Goal: Browse casually: Explore the website without a specific task or goal

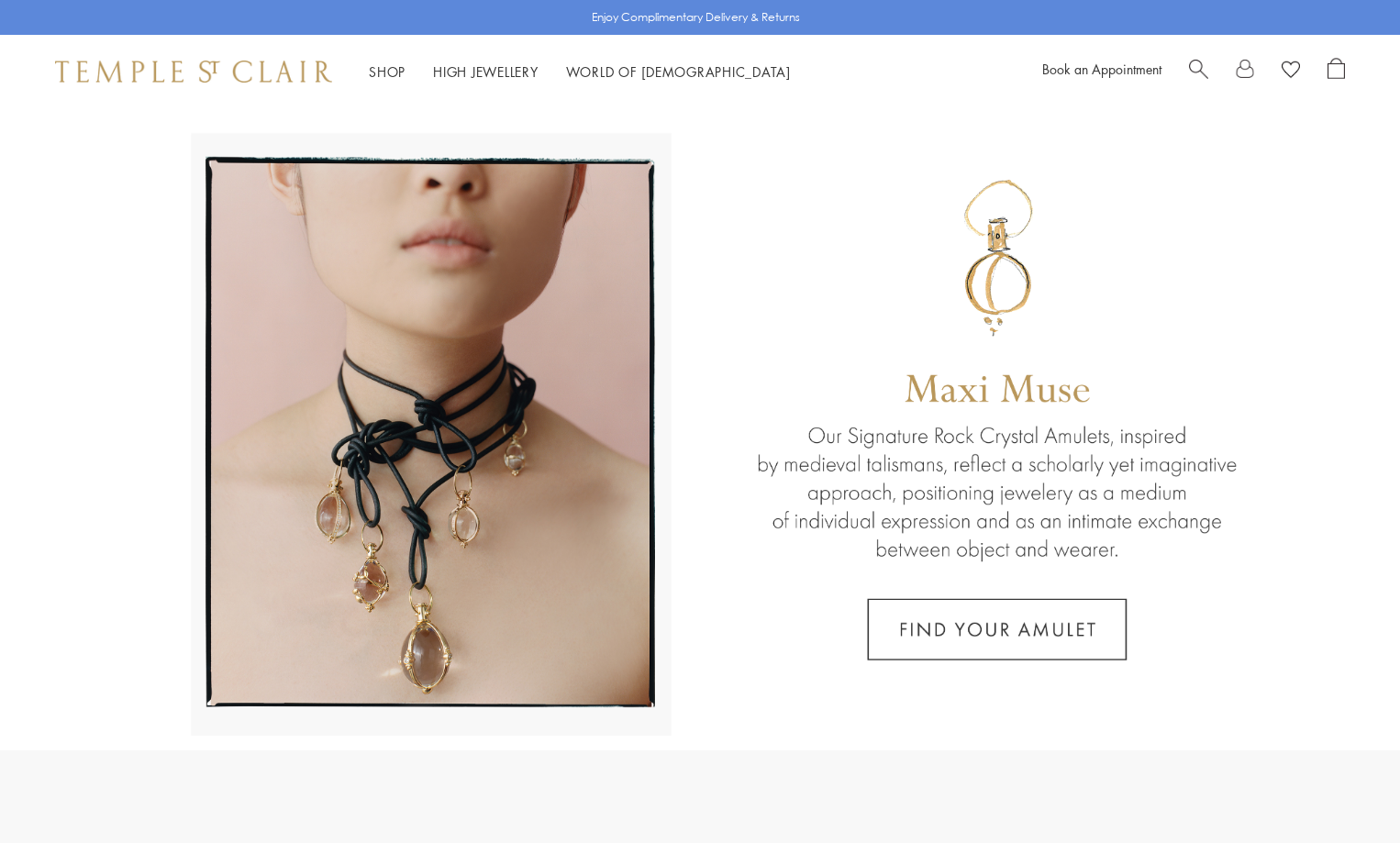
click at [378, 69] on link "Shop Shop" at bounding box center [387, 71] width 36 height 18
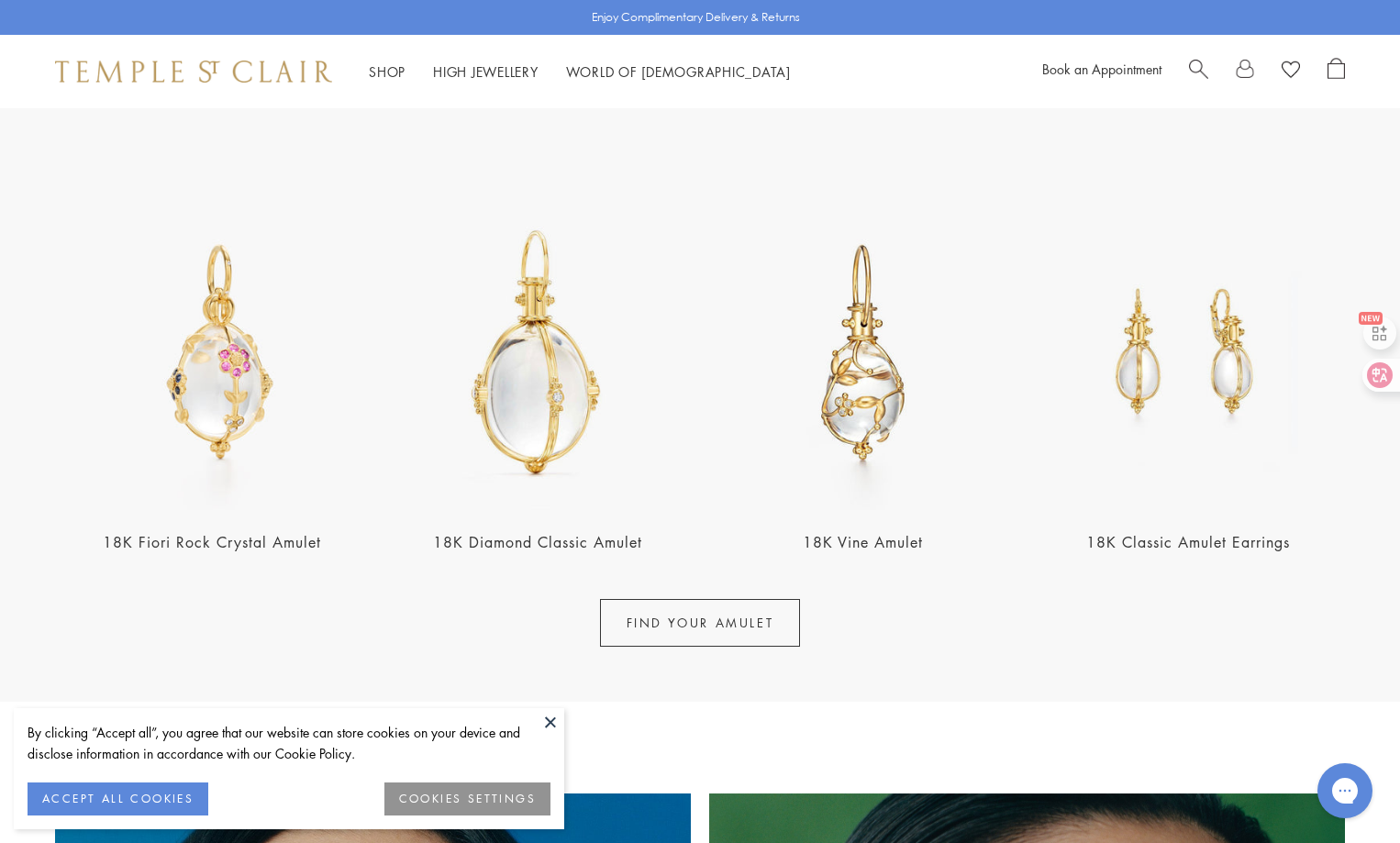
click at [525, 385] on img at bounding box center [538, 353] width 315 height 315
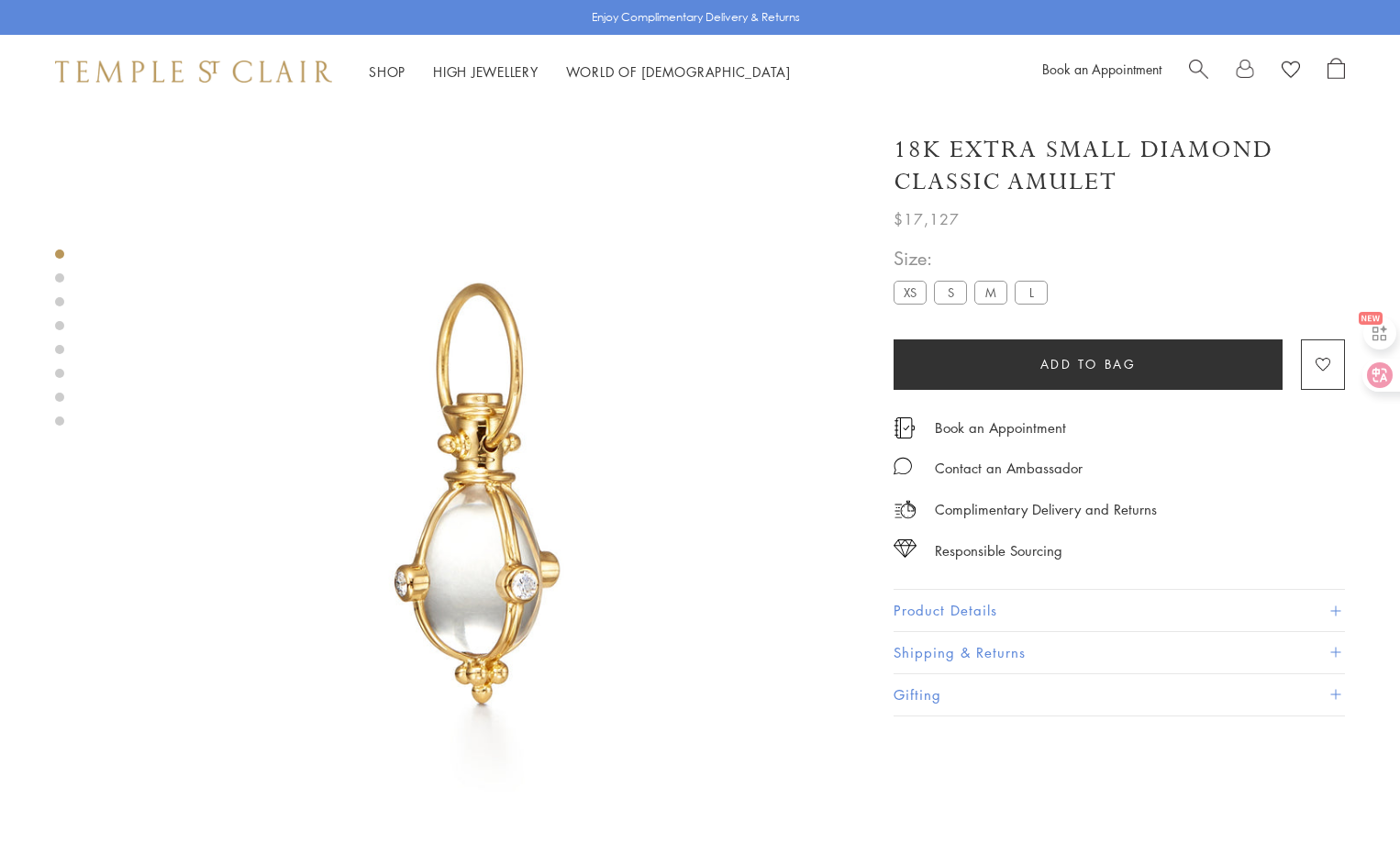
click at [55, 281] on link at bounding box center [60, 278] width 10 height 10
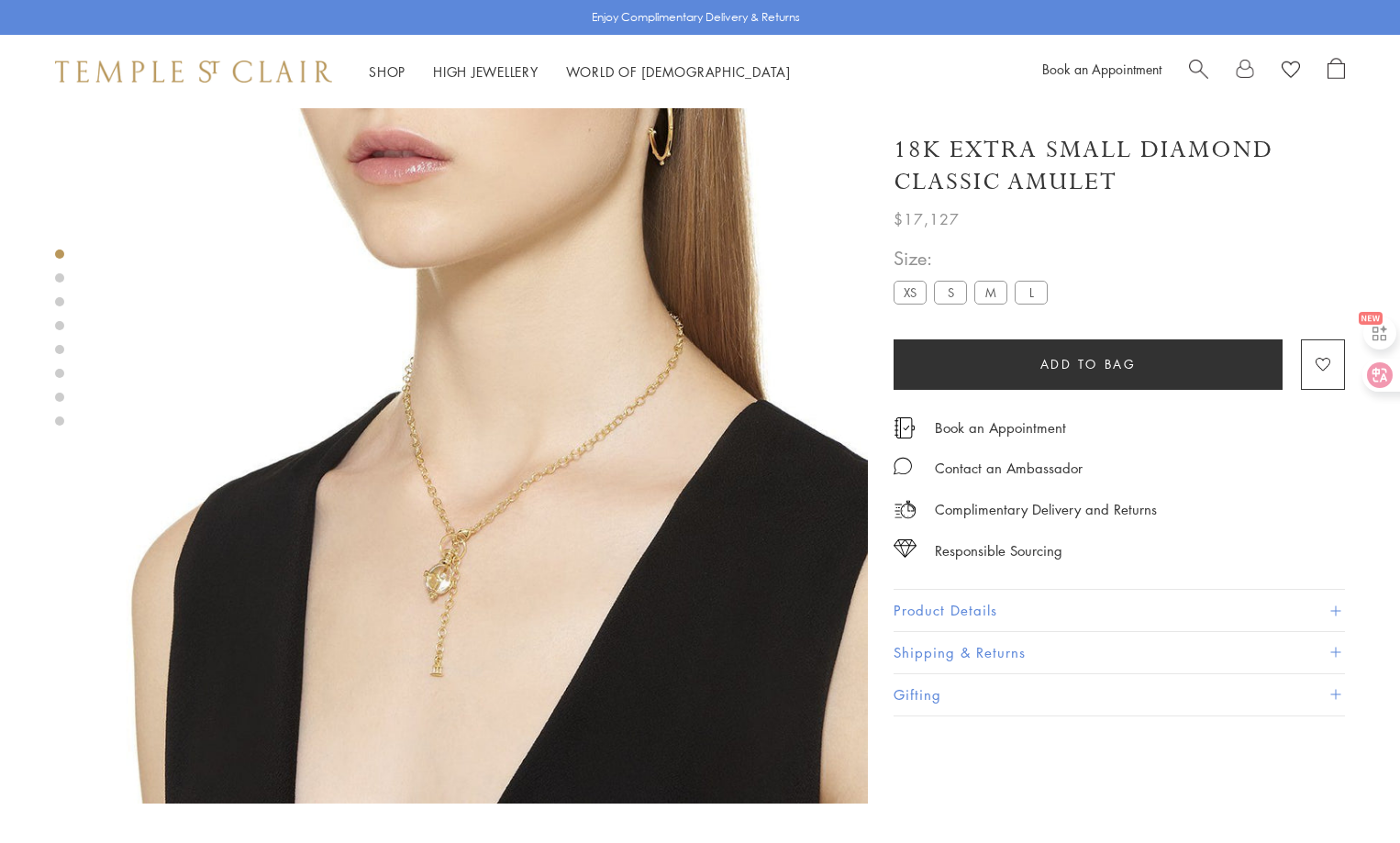
click at [55, 280] on link at bounding box center [60, 278] width 10 height 10
click at [55, 302] on link at bounding box center [60, 302] width 10 height 10
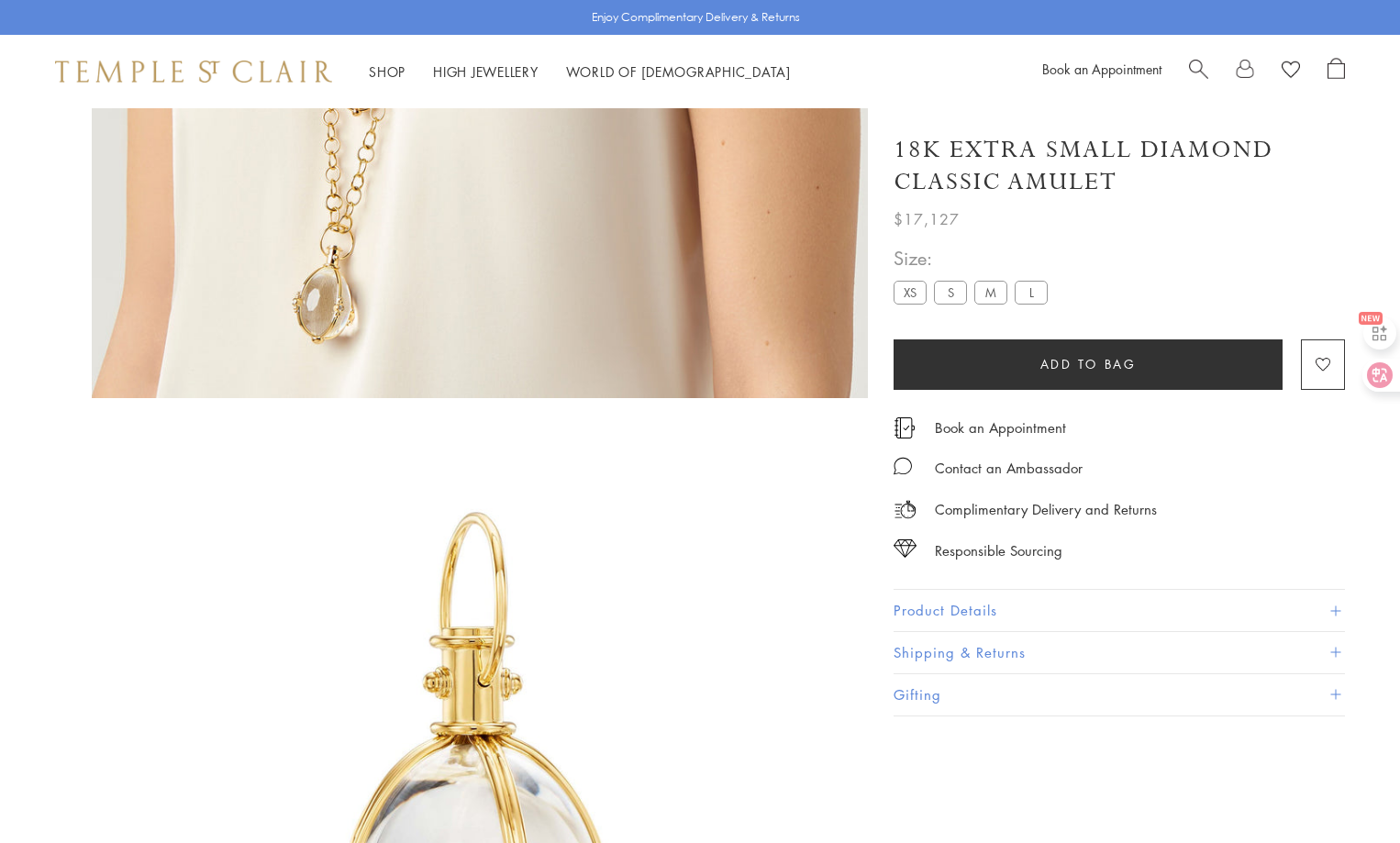
scroll to position [1661, 0]
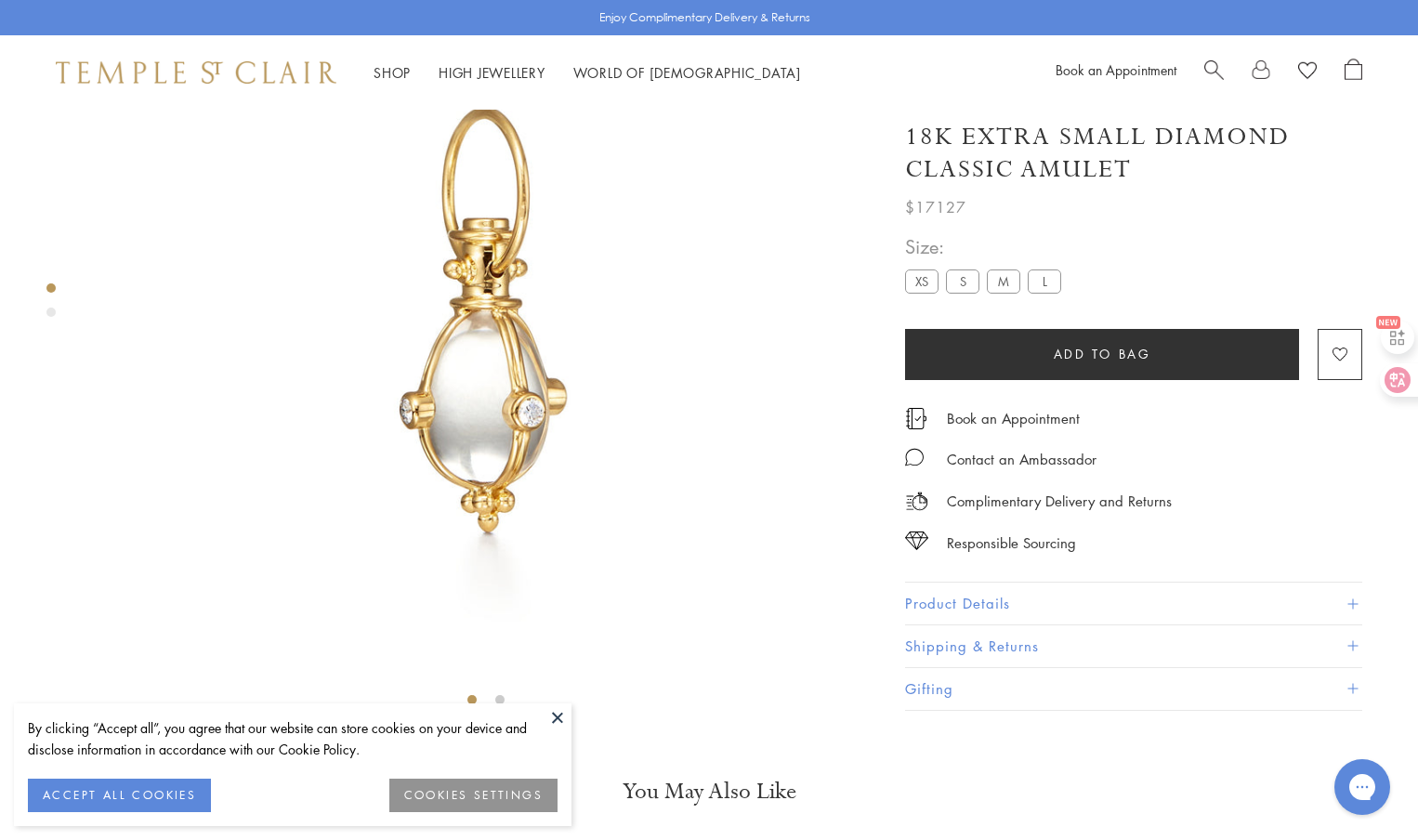
scroll to position [110, 0]
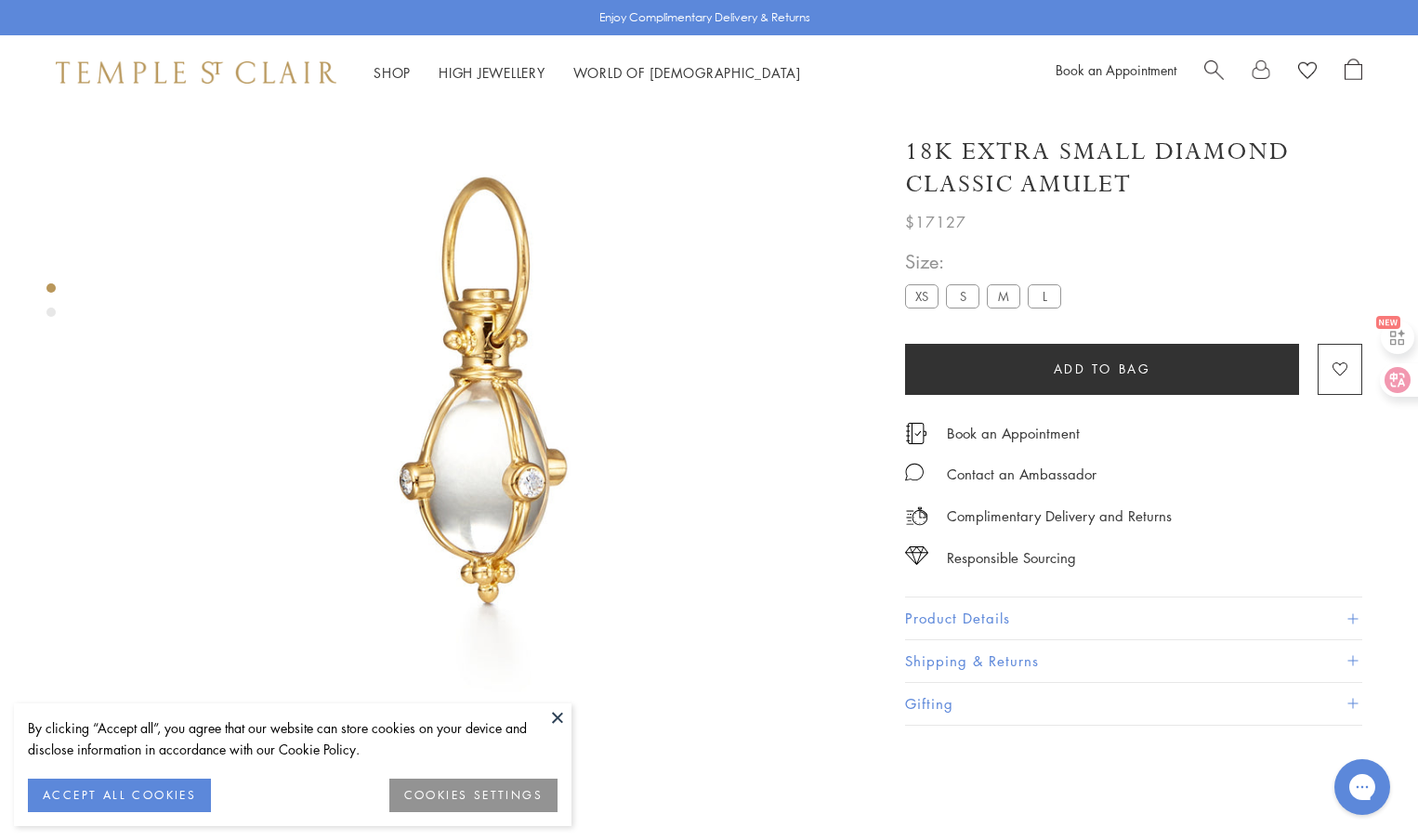
click at [106, 797] on button "ACCEPT ALL COOKIES" at bounding box center [120, 795] width 184 height 34
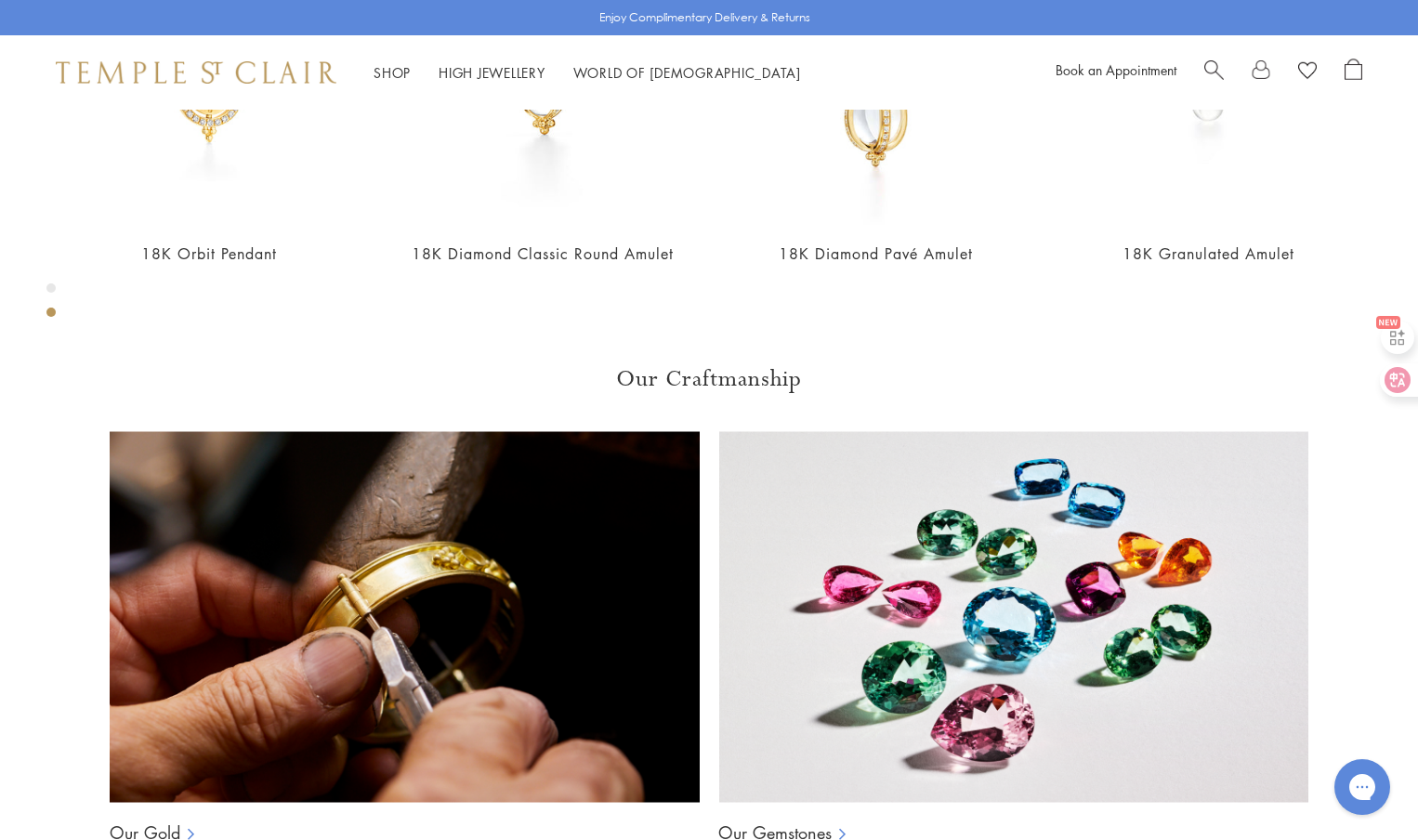
scroll to position [1411, 0]
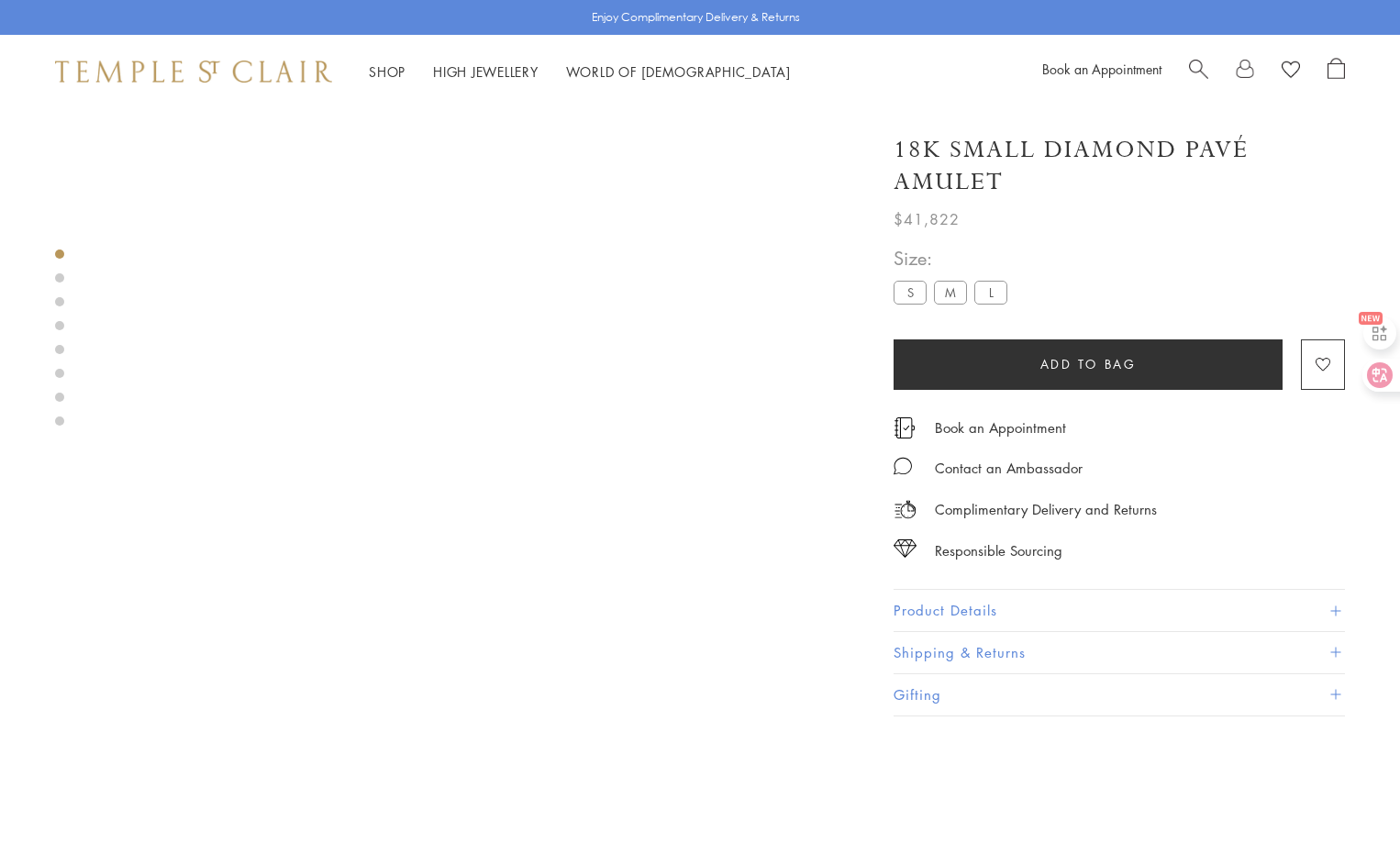
scroll to position [4038, 0]
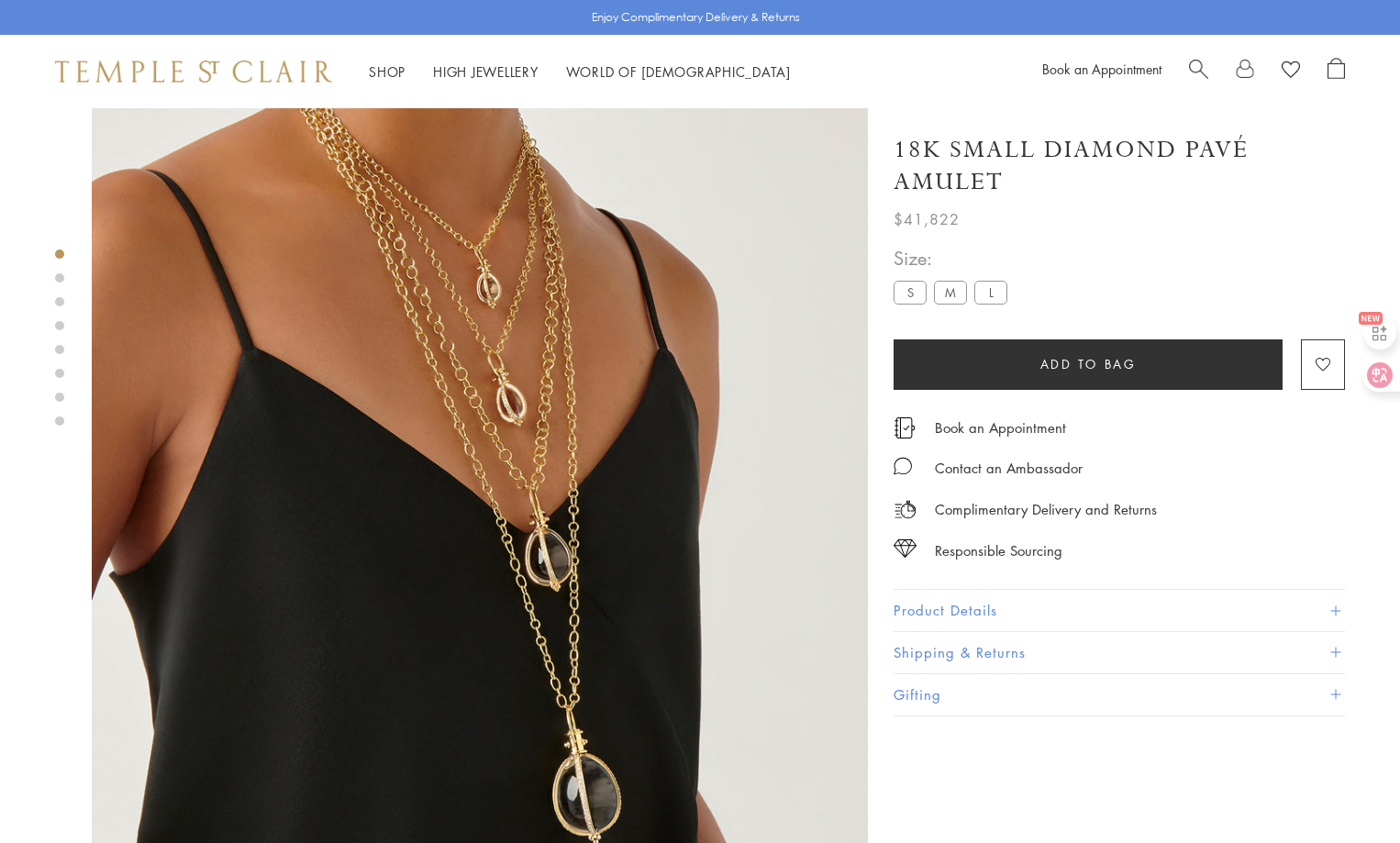
click at [545, 489] on img at bounding box center [480, 478] width 776 height 776
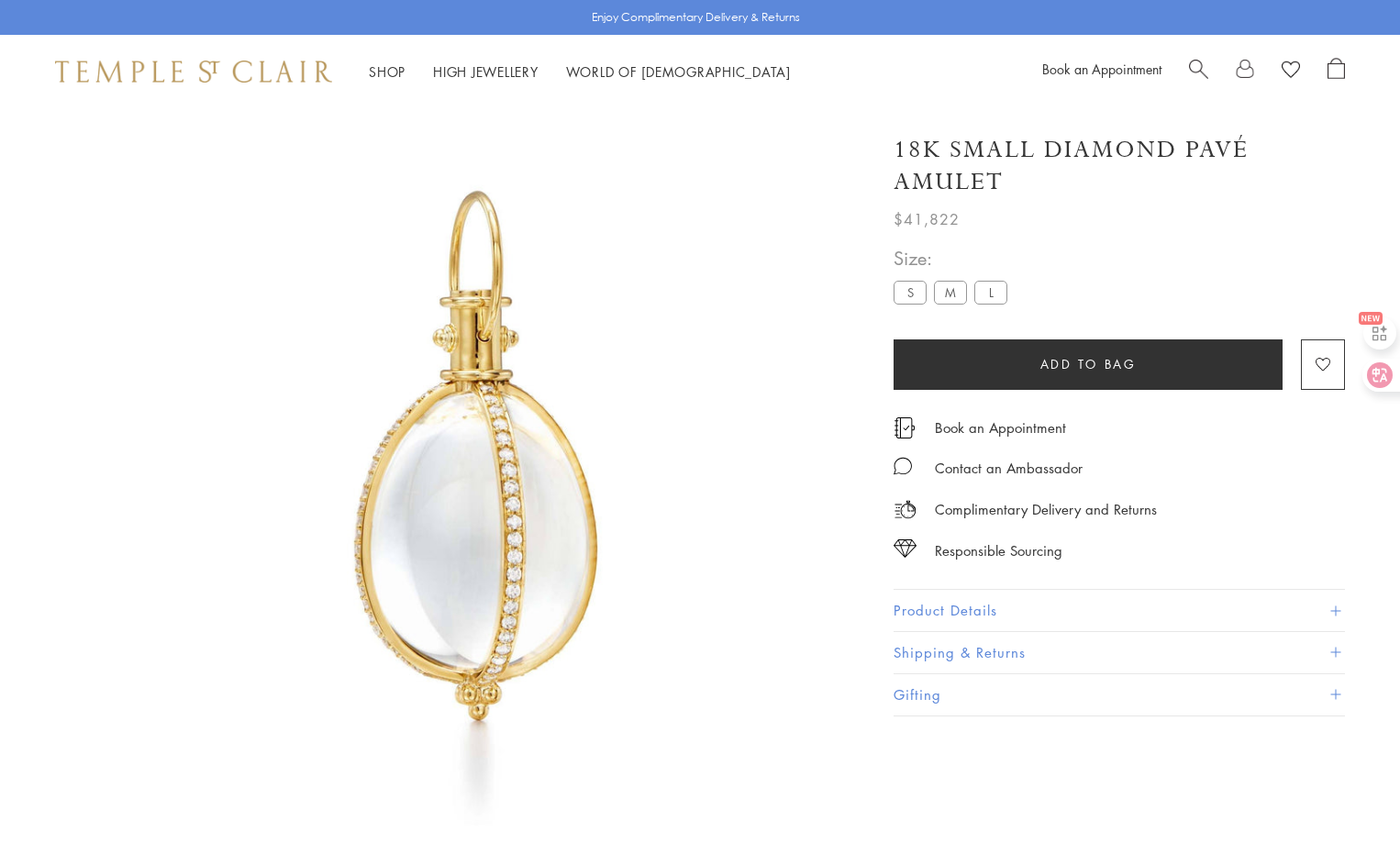
scroll to position [0, 0]
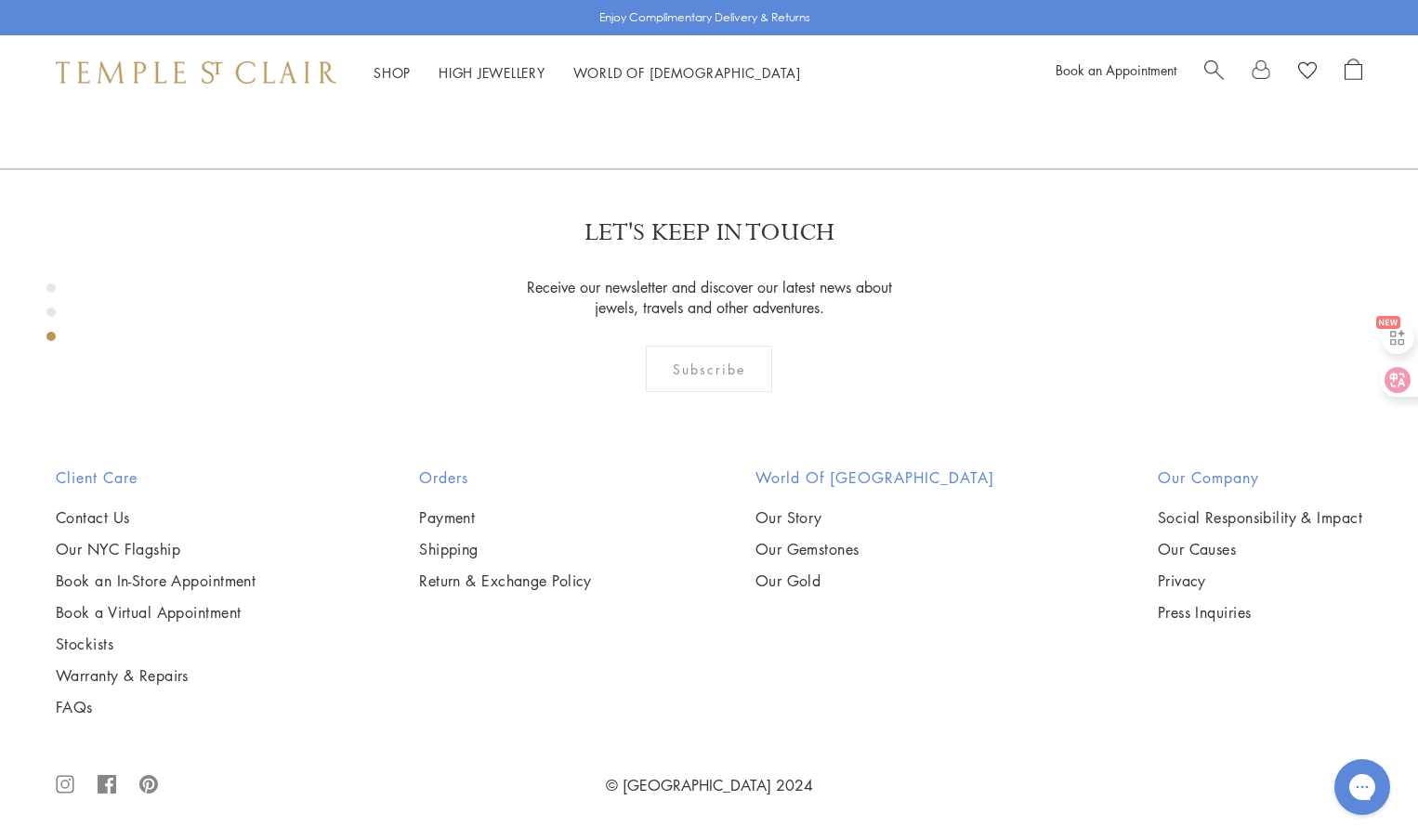
scroll to position [1875, 0]
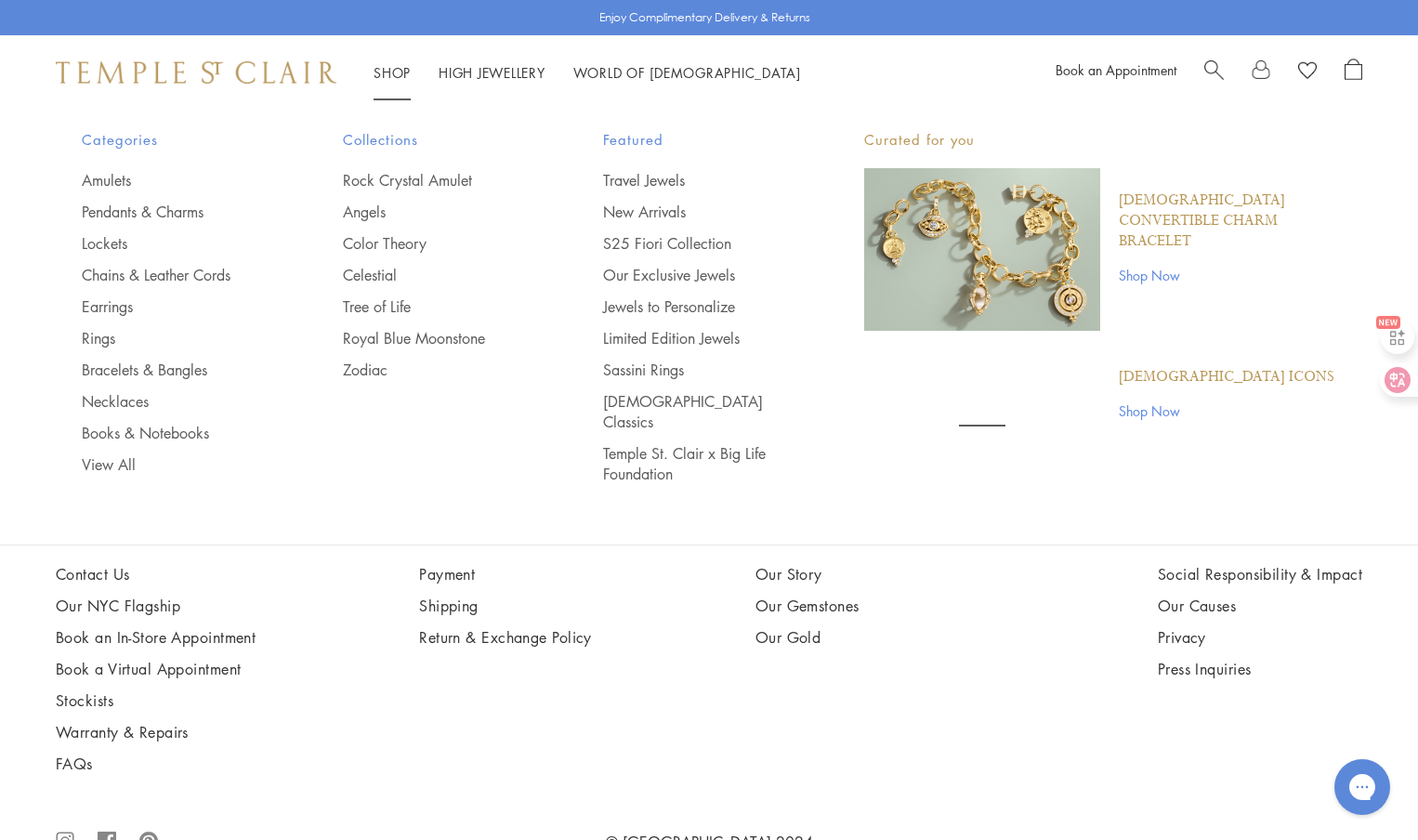
click at [383, 70] on link "Shop Shop" at bounding box center [392, 71] width 37 height 18
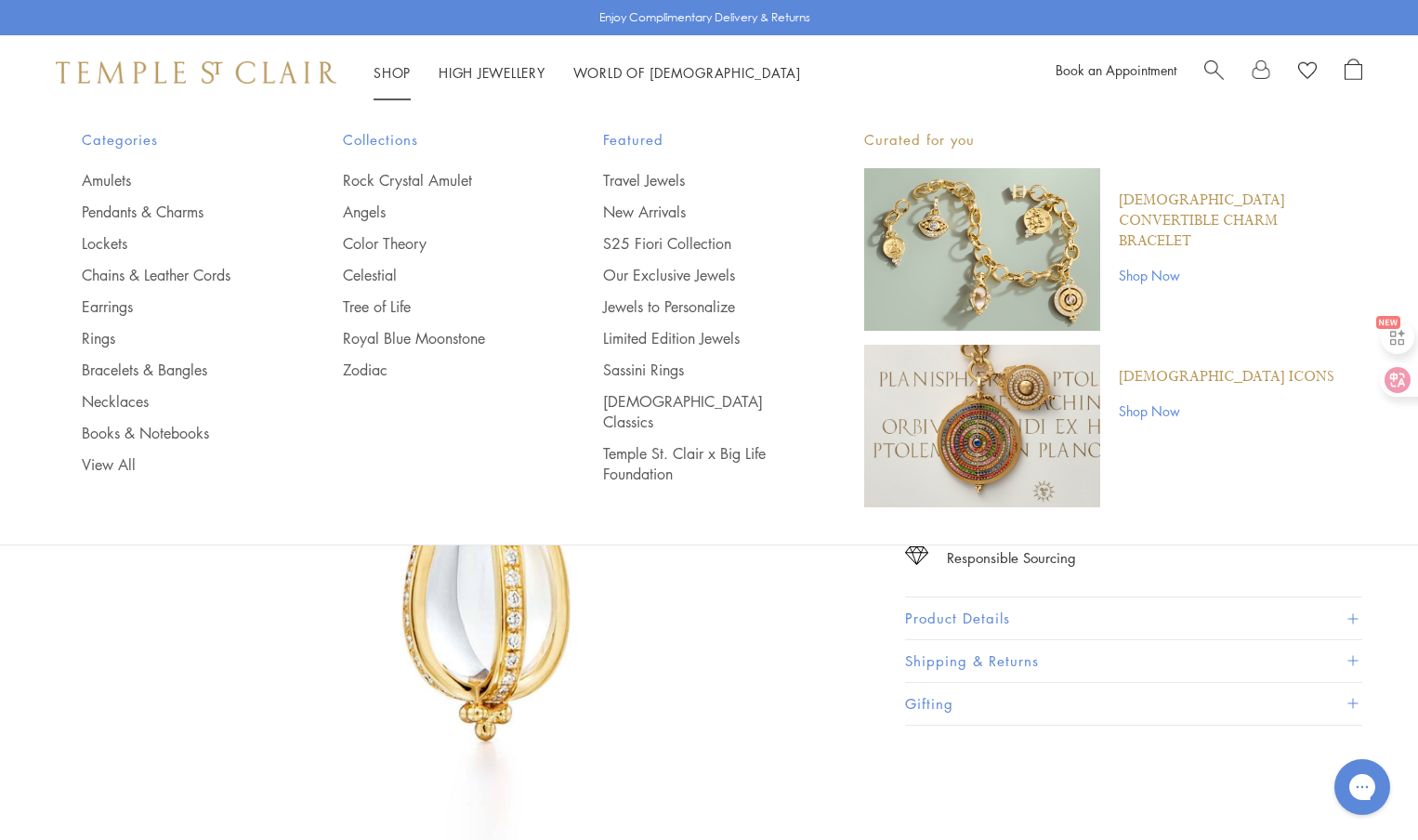
click at [388, 66] on link "Shop Shop" at bounding box center [392, 71] width 37 height 18
click at [99, 466] on link "View All" at bounding box center [175, 464] width 186 height 20
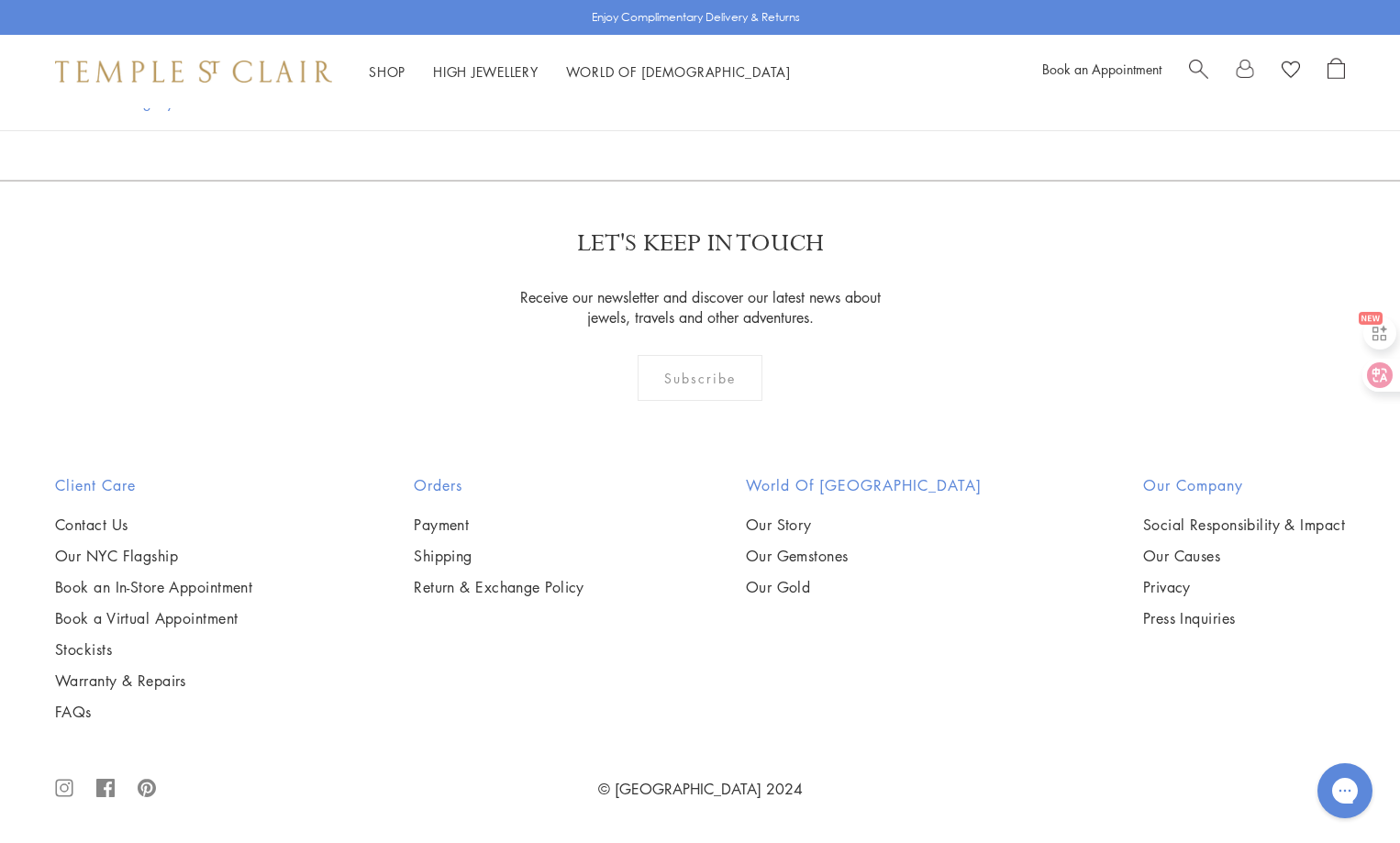
scroll to position [14864, 0]
click at [608, 107] on link "2" at bounding box center [609, 81] width 61 height 51
click at [668, 108] on link "3" at bounding box center [669, 82] width 61 height 51
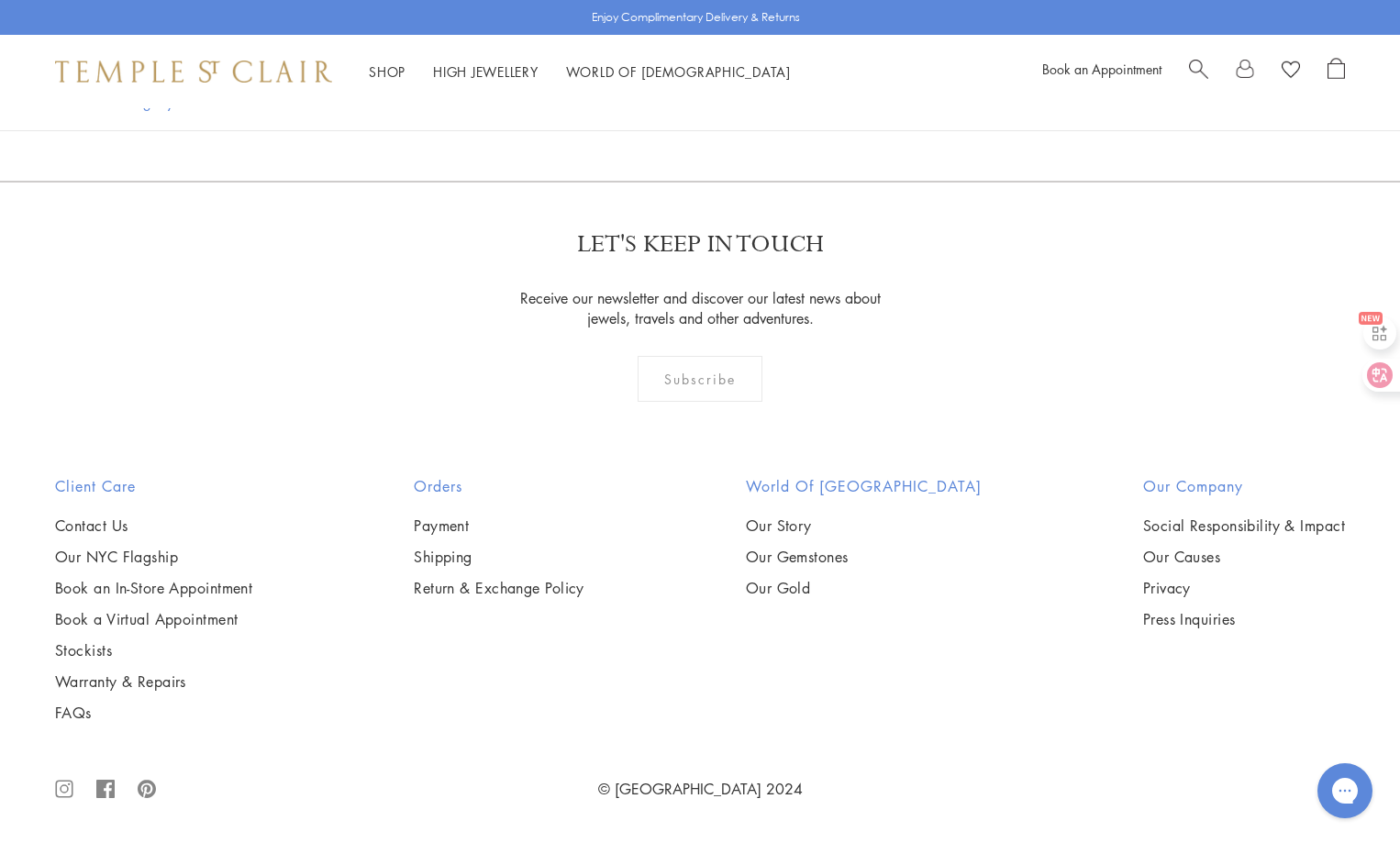
click at [690, 108] on link "4" at bounding box center [698, 82] width 61 height 51
click at [727, 108] on link "5" at bounding box center [729, 82] width 61 height 51
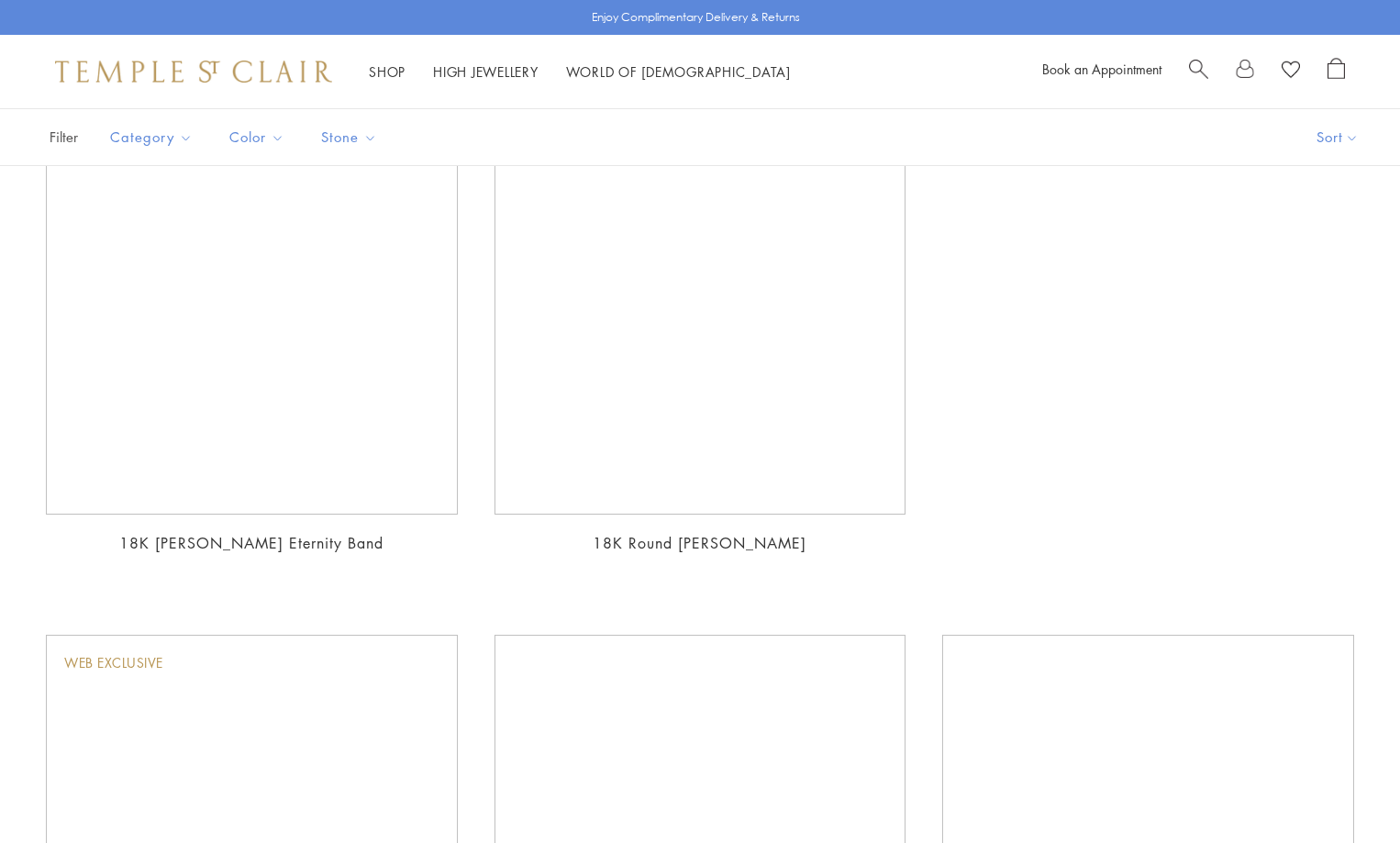
scroll to position [1376, 0]
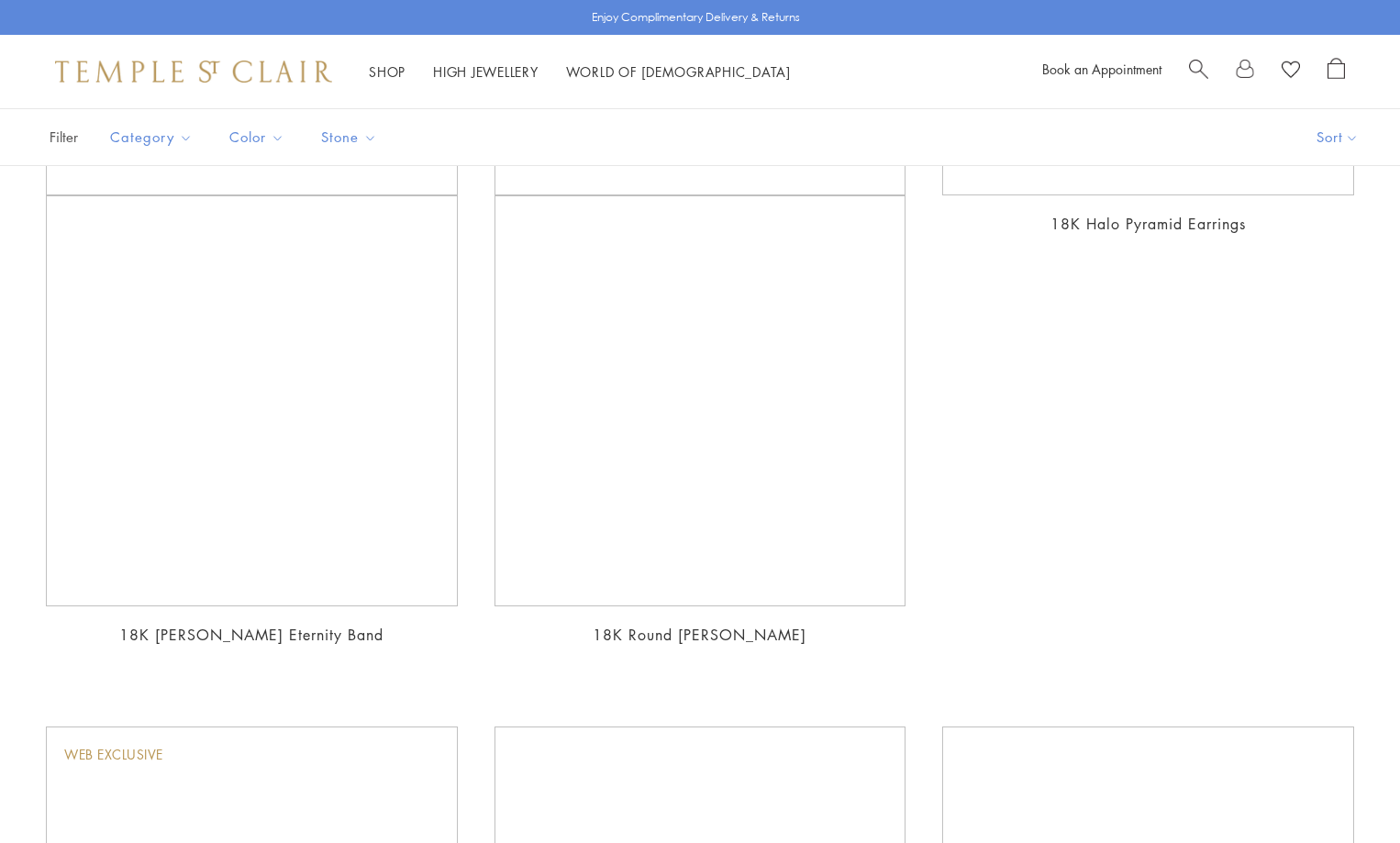
click at [0, 0] on img at bounding box center [0, 0] width 0 height 0
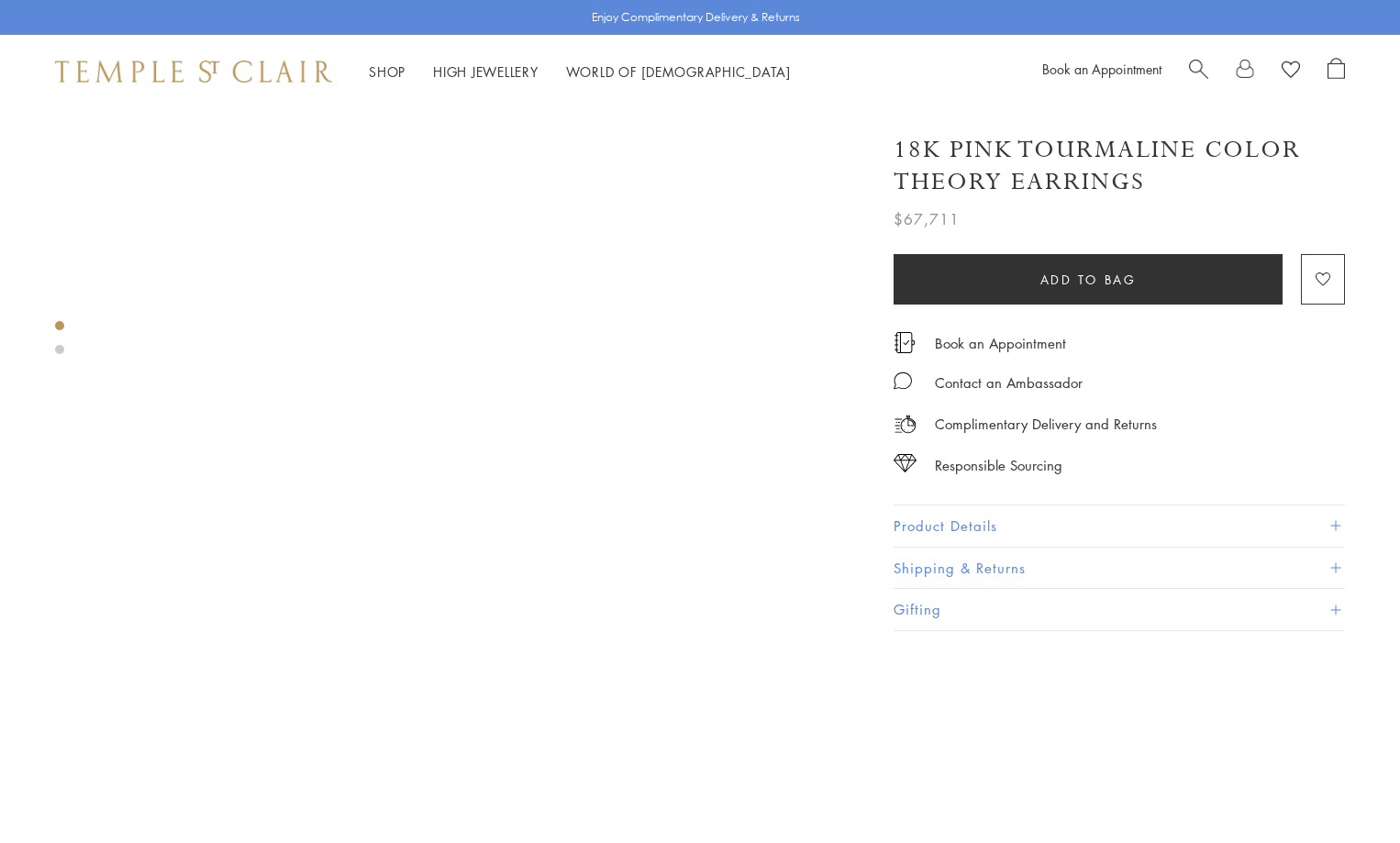
scroll to position [643, 0]
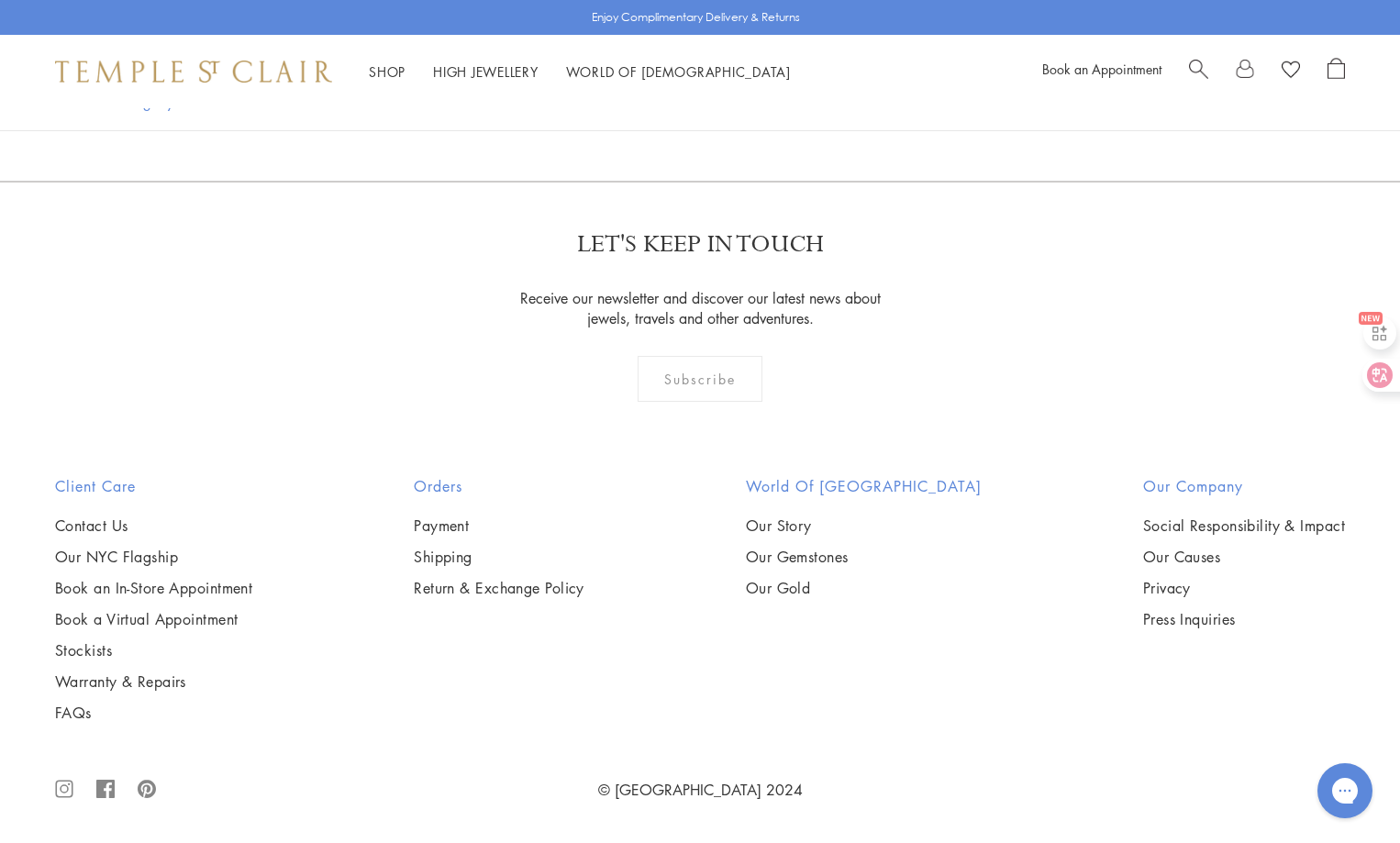
scroll to position [8533, 0]
click at [754, 108] on link "6" at bounding box center [760, 82] width 61 height 51
click at [0, 0] on img at bounding box center [0, 0] width 0 height 0
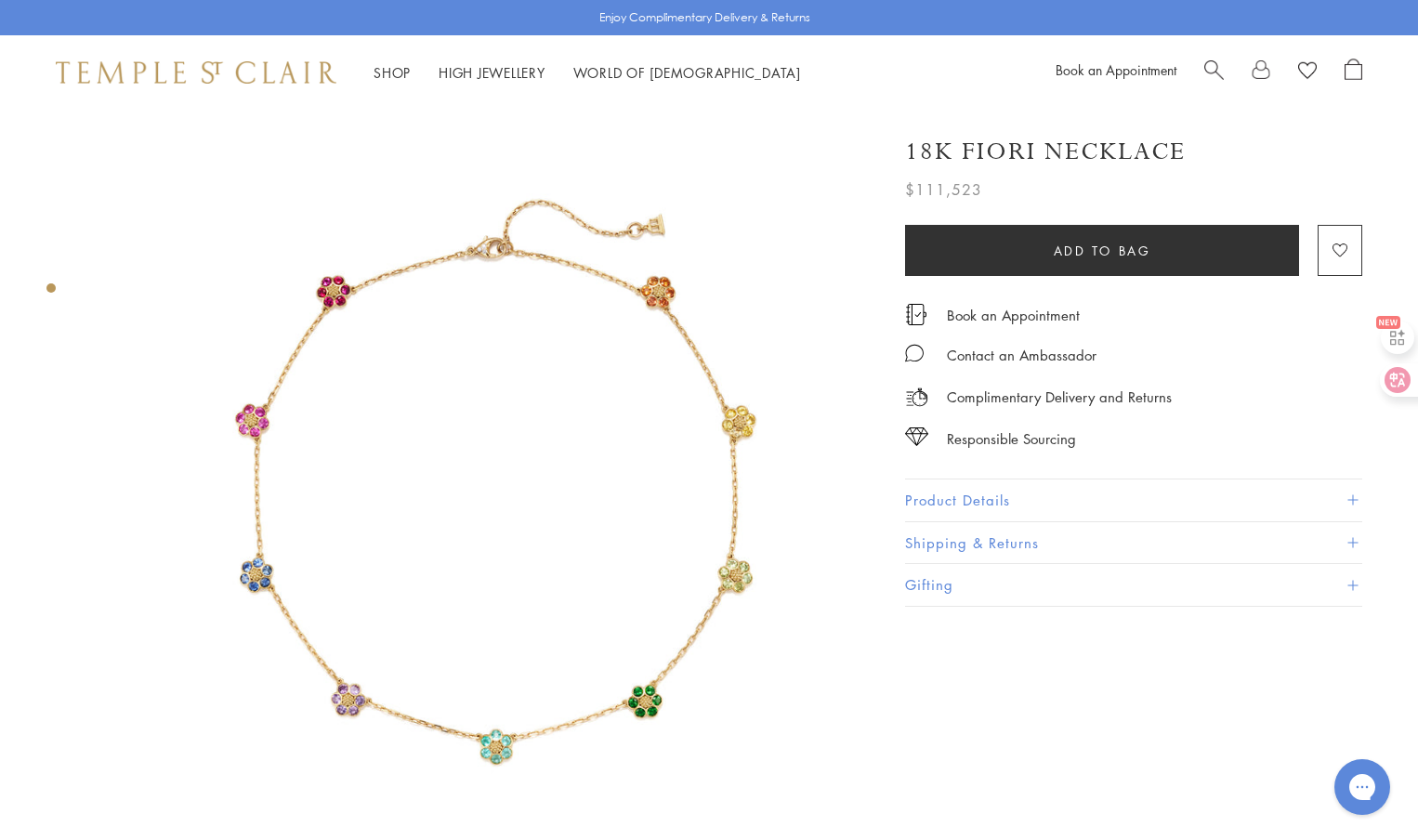
click at [450, 511] on img at bounding box center [486, 503] width 786 height 786
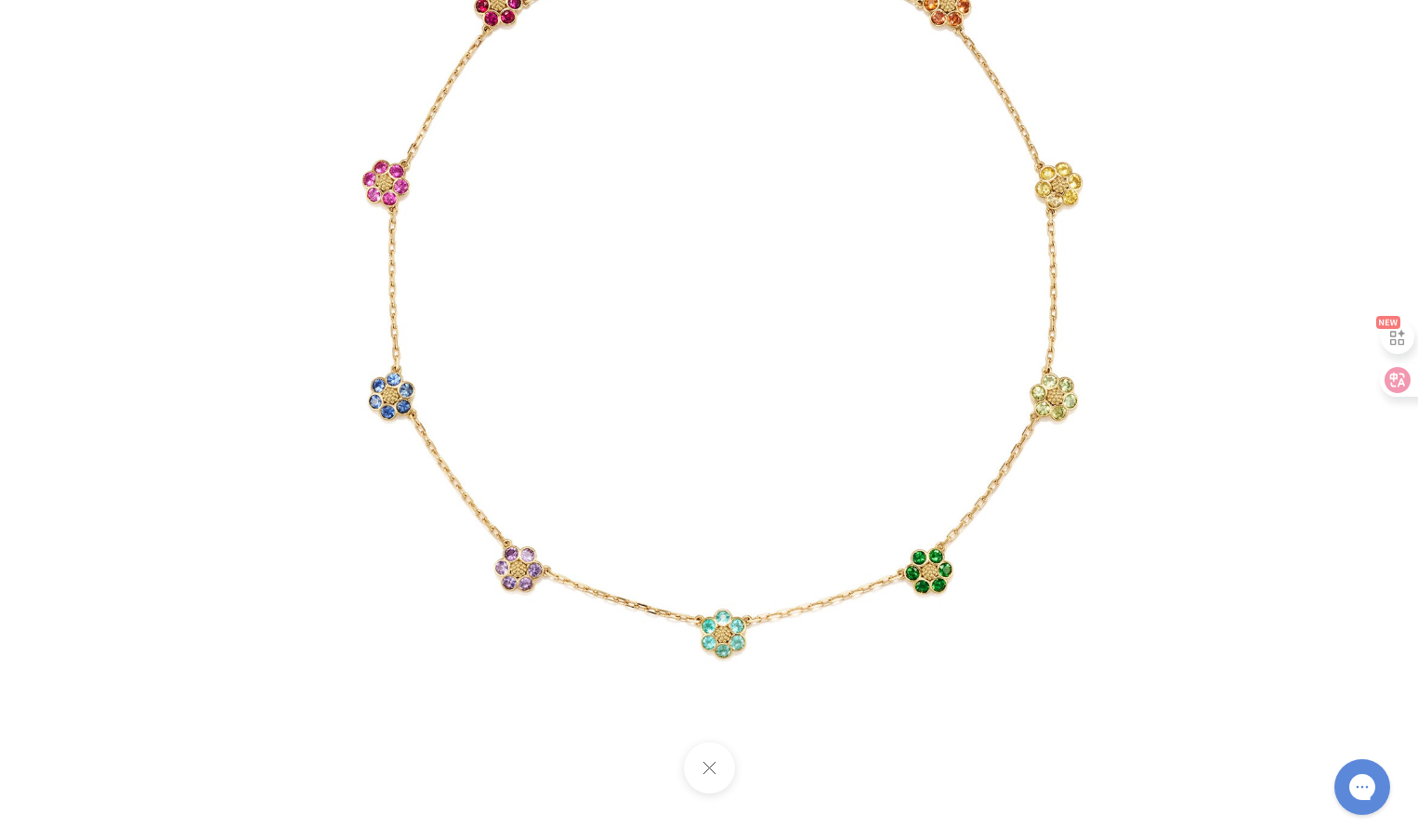
click at [710, 763] on button at bounding box center [708, 768] width 51 height 51
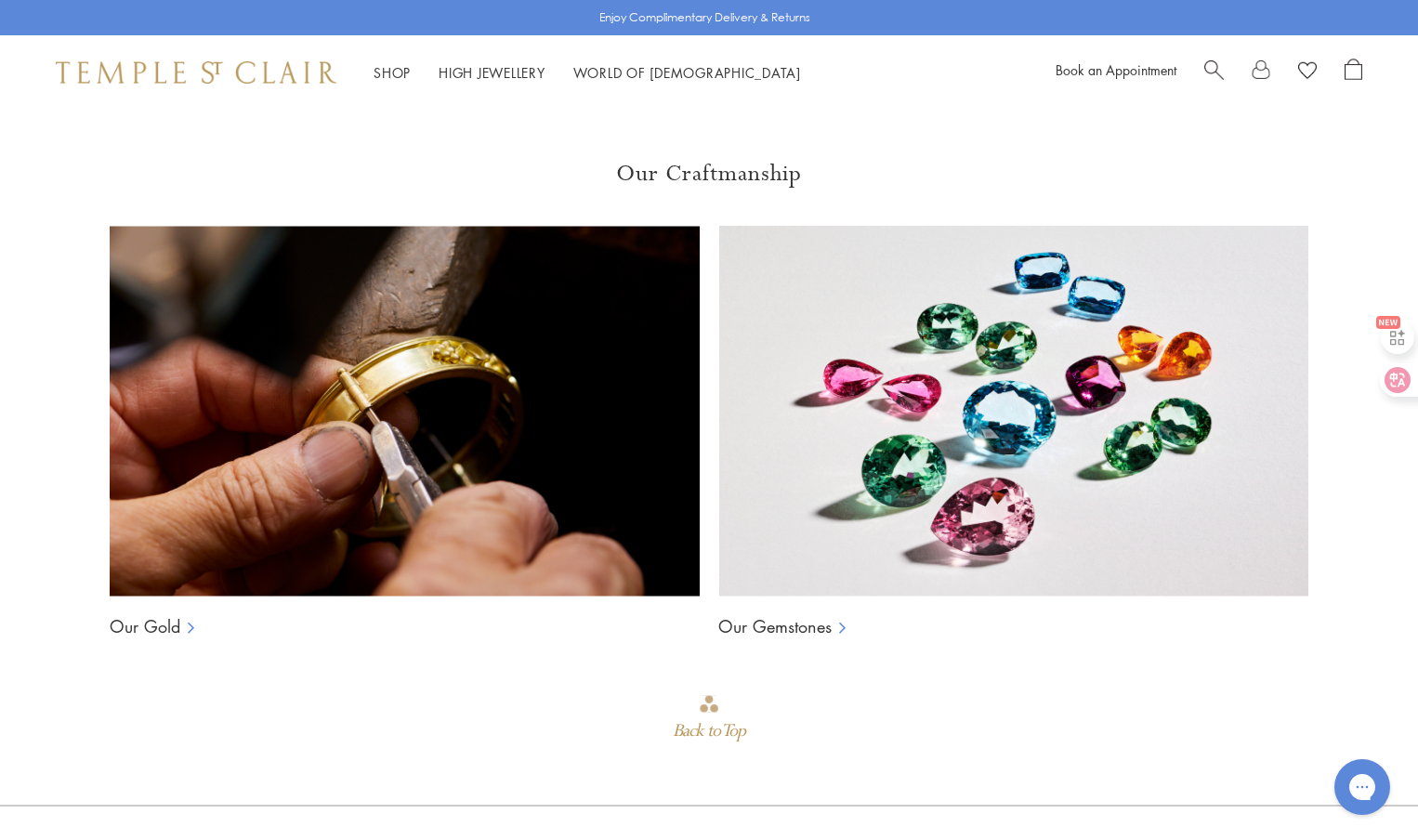
scroll to position [1580, 0]
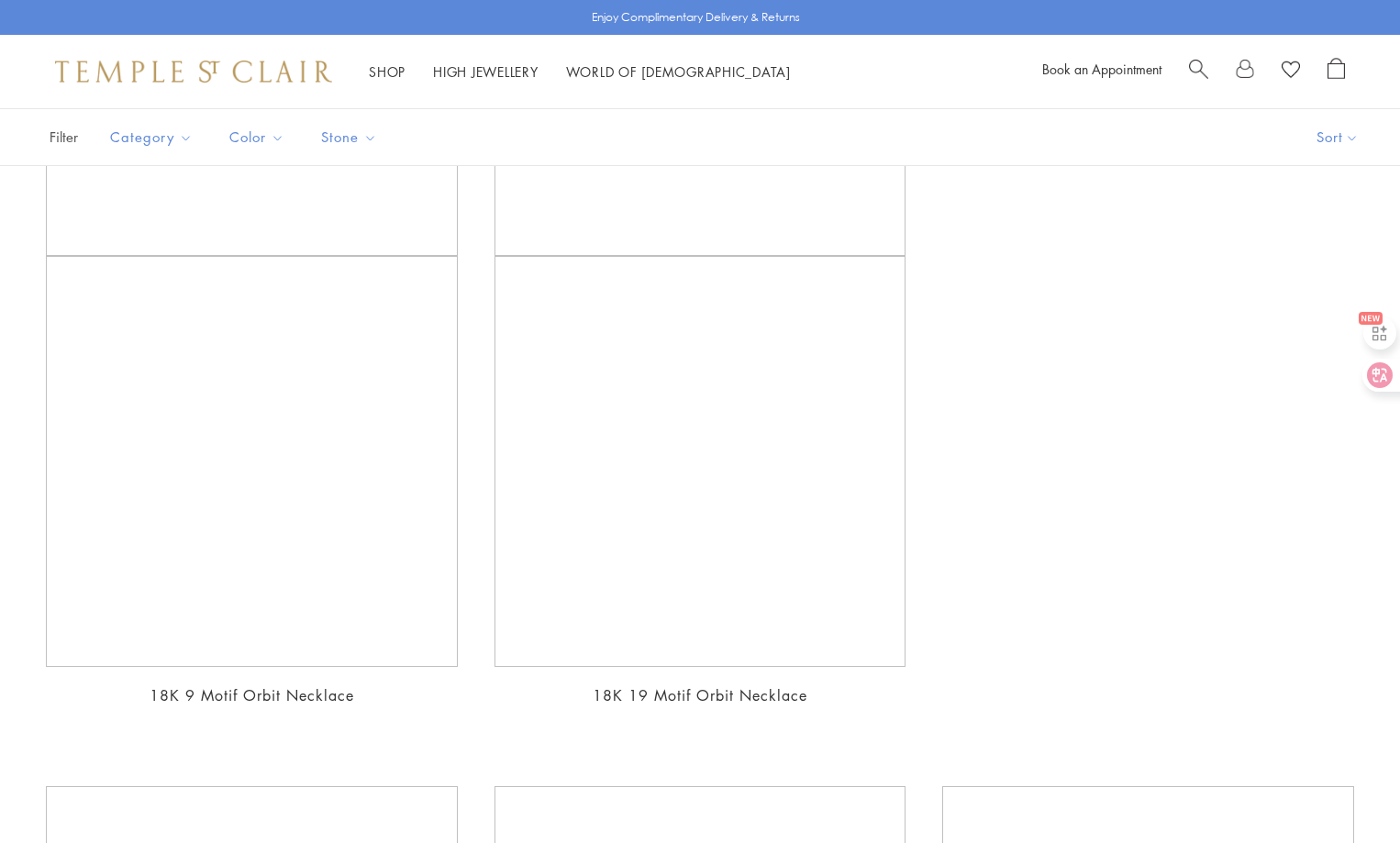
scroll to position [8809, 0]
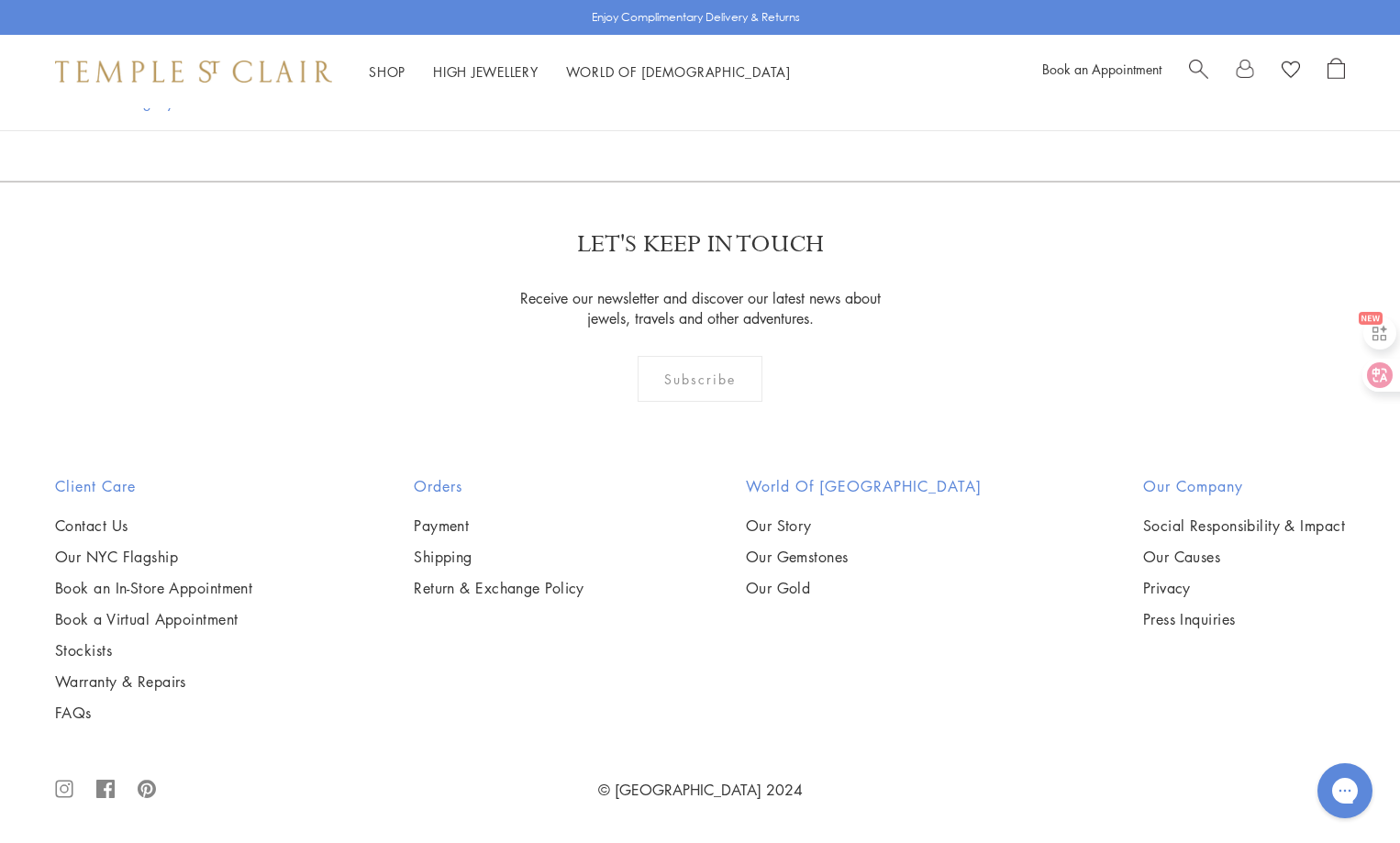
scroll to position [8809, 0]
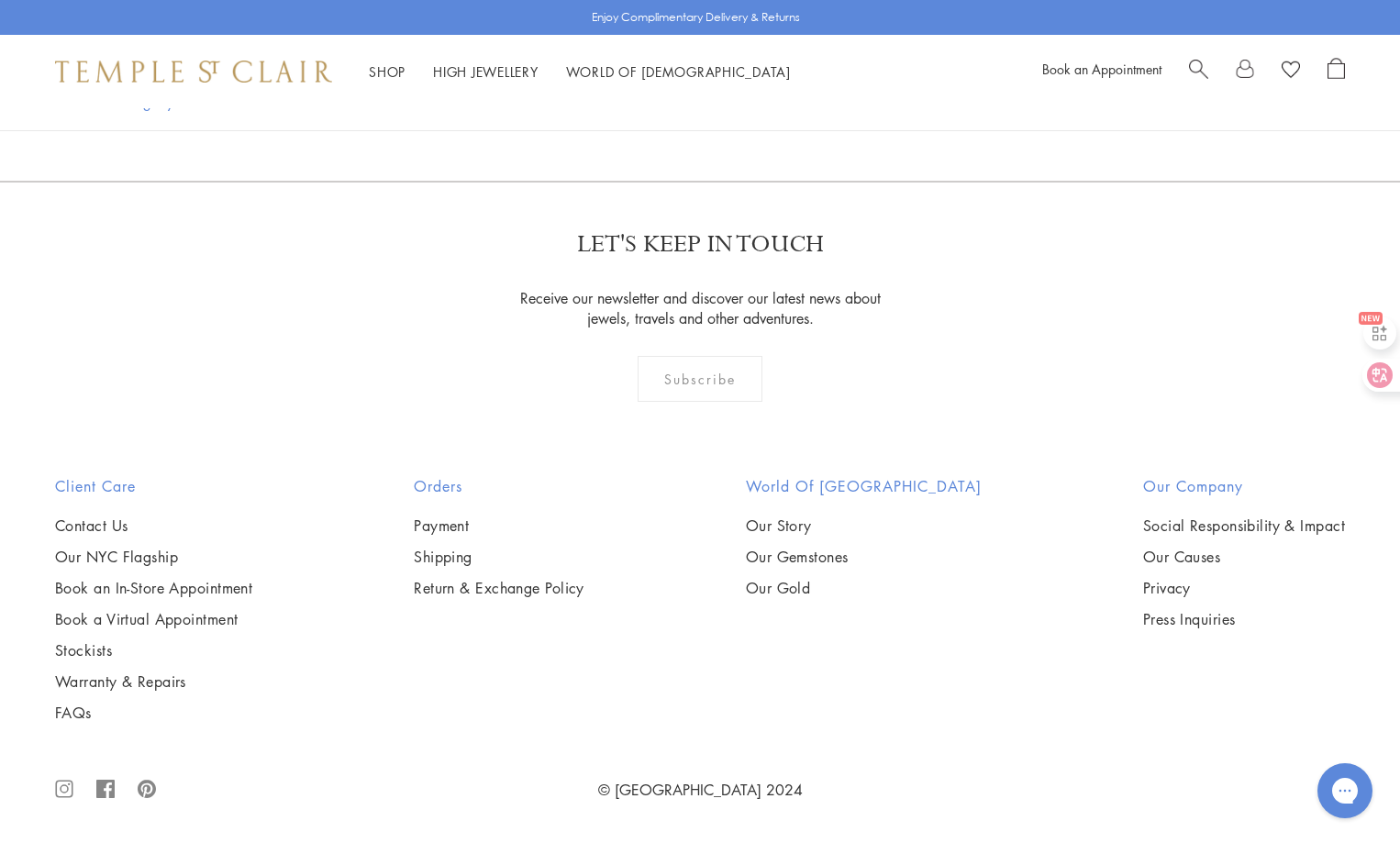
scroll to position [8441, 0]
click at [819, 108] on link "8" at bounding box center [822, 82] width 61 height 51
click at [855, 108] on link "9" at bounding box center [853, 82] width 61 height 51
